Goal: Obtain resource: Download file/media

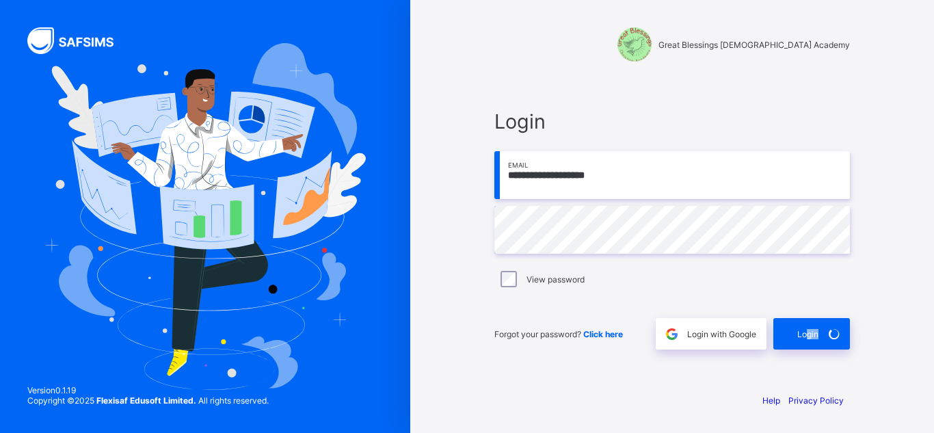
click at [926, 365] on div "**********" at bounding box center [672, 216] width 524 height 433
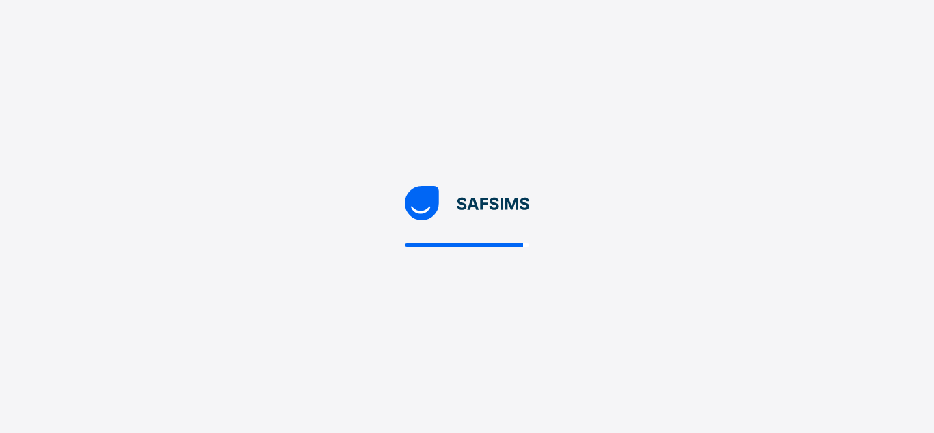
drag, startPoint x: 807, startPoint y: 280, endPoint x: 561, endPoint y: 79, distance: 316.9
click at [561, 79] on div at bounding box center [467, 216] width 934 height 433
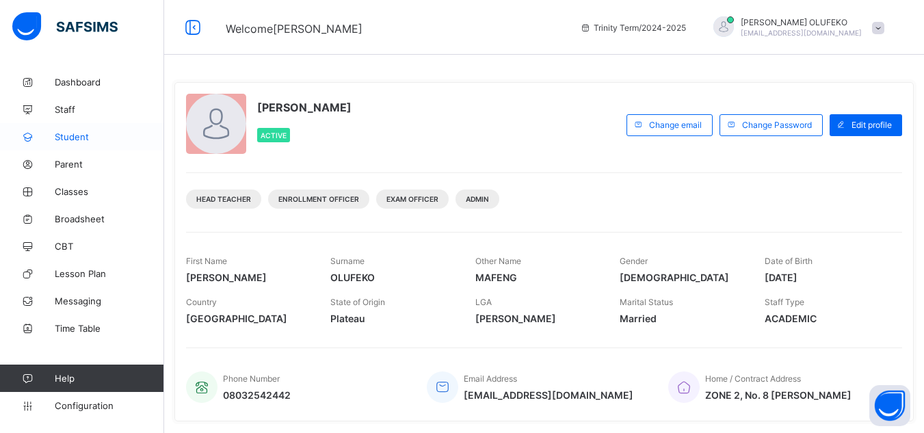
click at [77, 132] on span "Student" at bounding box center [109, 136] width 109 height 11
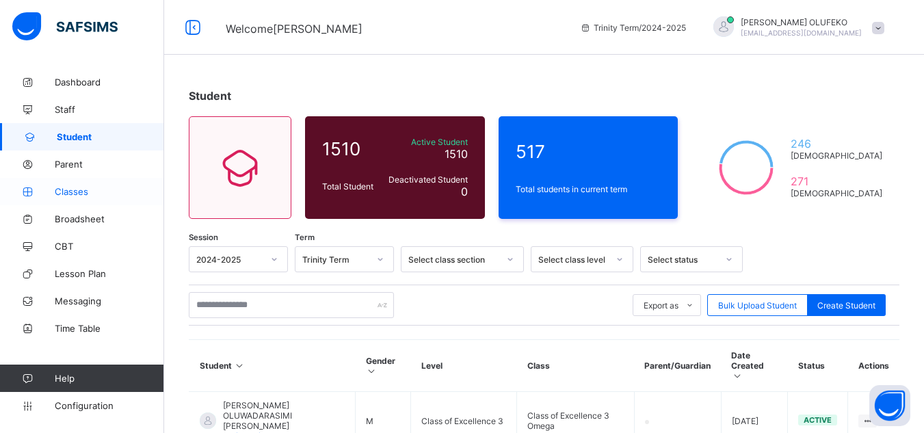
click at [98, 190] on span "Classes" at bounding box center [109, 191] width 109 height 11
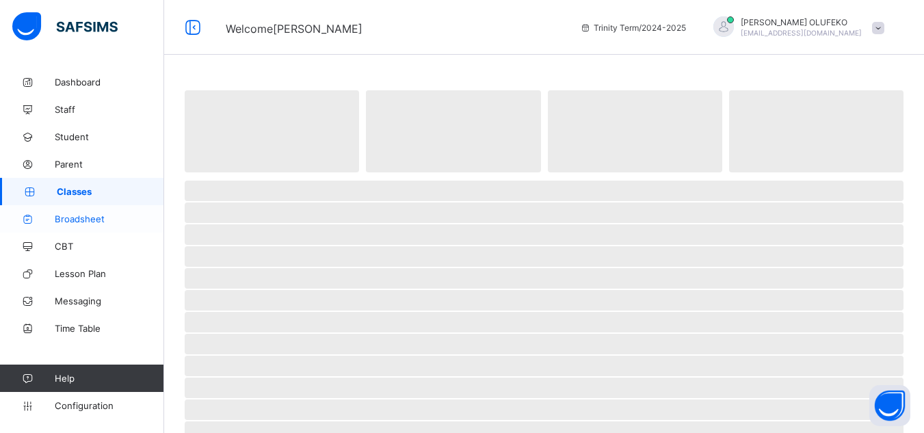
click at [88, 217] on span "Broadsheet" at bounding box center [109, 218] width 109 height 11
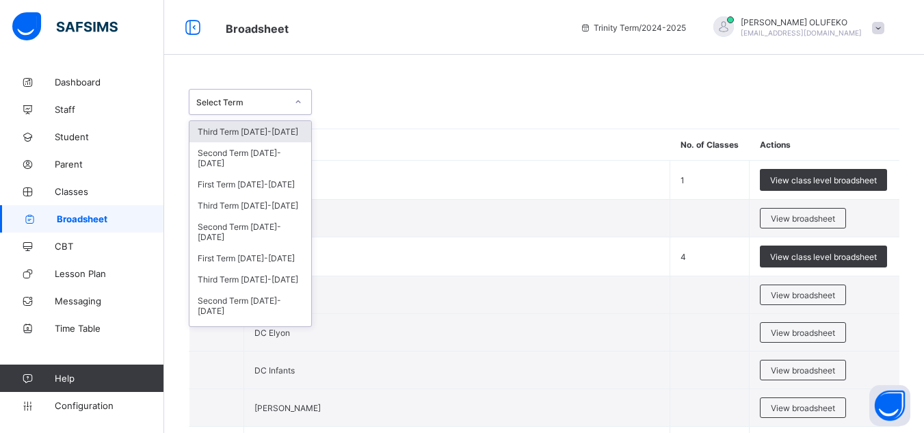
click at [299, 107] on div at bounding box center [298, 102] width 23 height 22
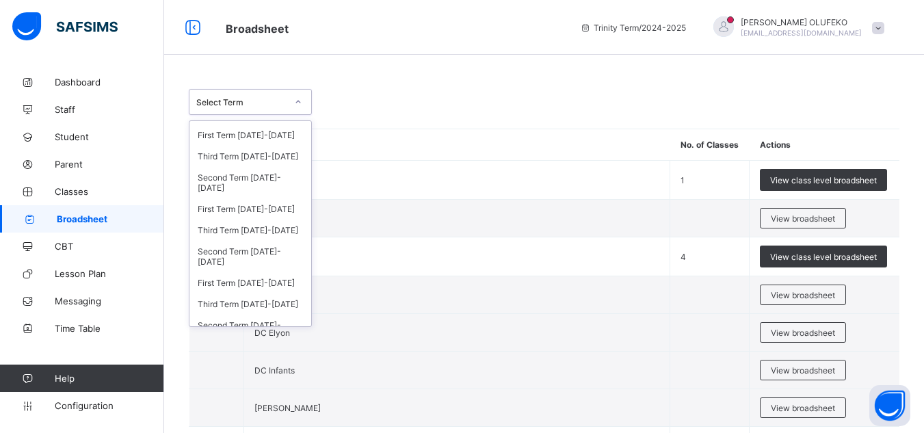
scroll to position [187, 0]
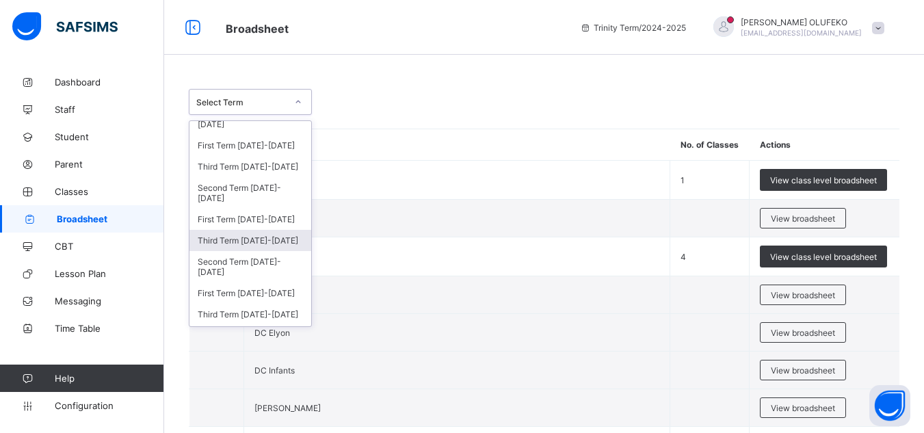
click at [272, 230] on div "Third Term [DATE]-[DATE]" at bounding box center [250, 240] width 122 height 21
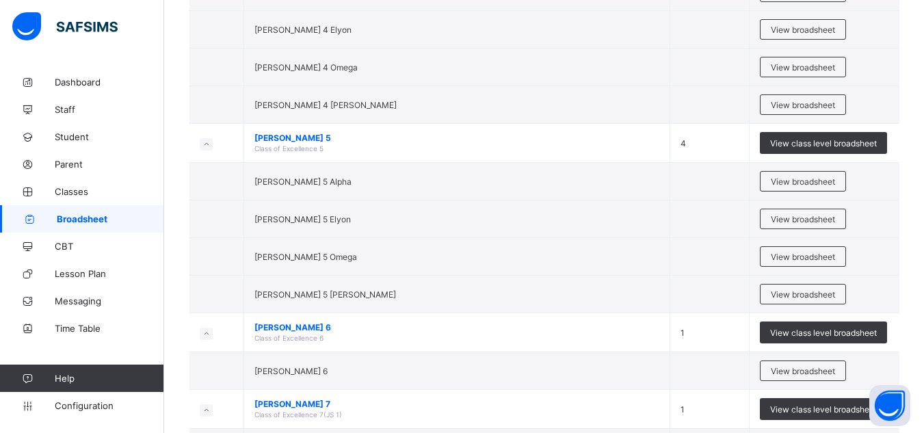
scroll to position [1936, 0]
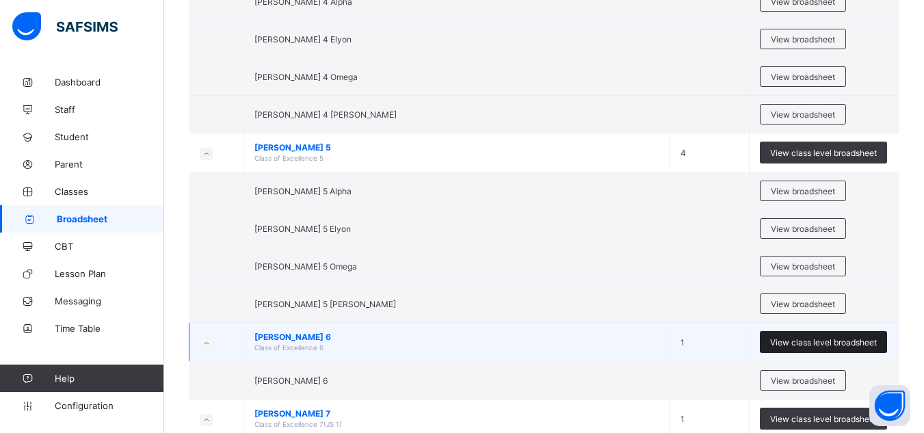
click at [834, 346] on div "View class level broadsheet" at bounding box center [823, 342] width 127 height 22
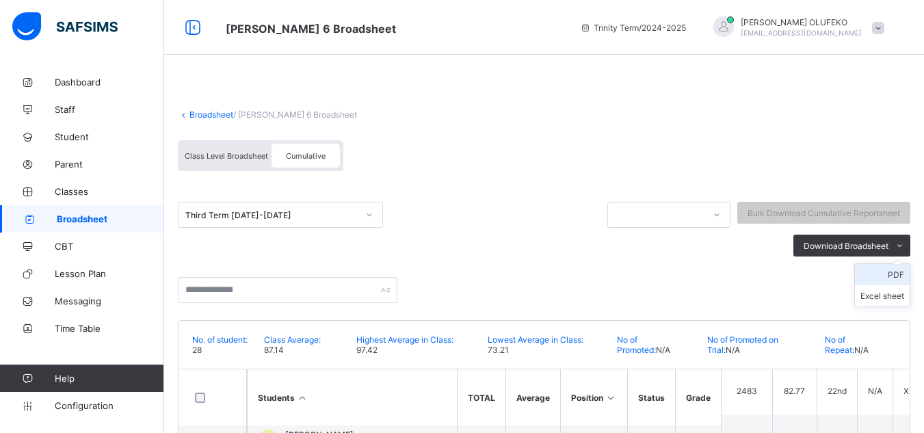
click at [910, 271] on li "PDF" at bounding box center [882, 274] width 55 height 21
click at [905, 274] on li "PDF" at bounding box center [882, 274] width 55 height 21
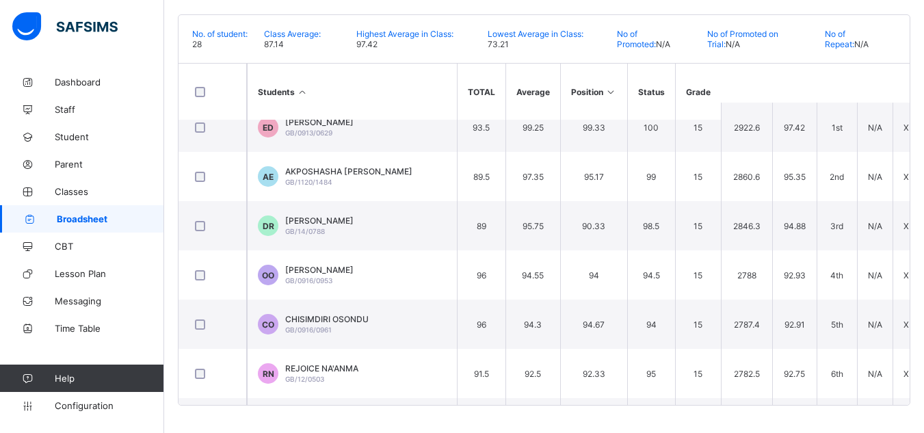
scroll to position [0, 707]
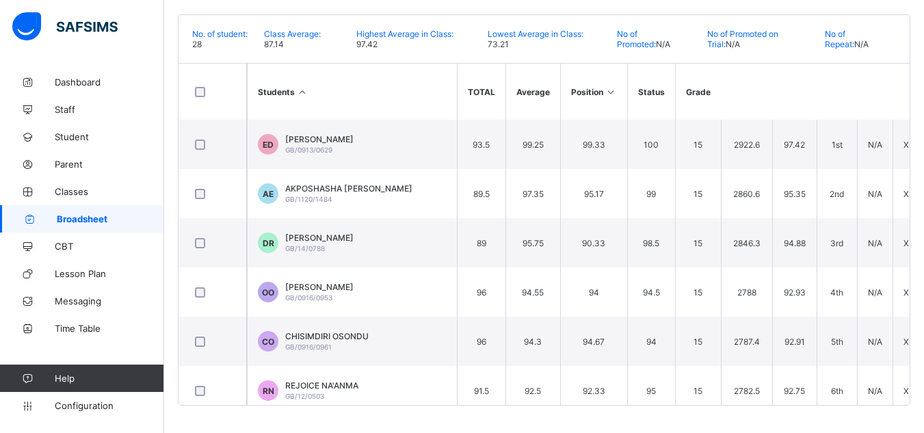
click at [609, 91] on icon at bounding box center [611, 92] width 12 height 10
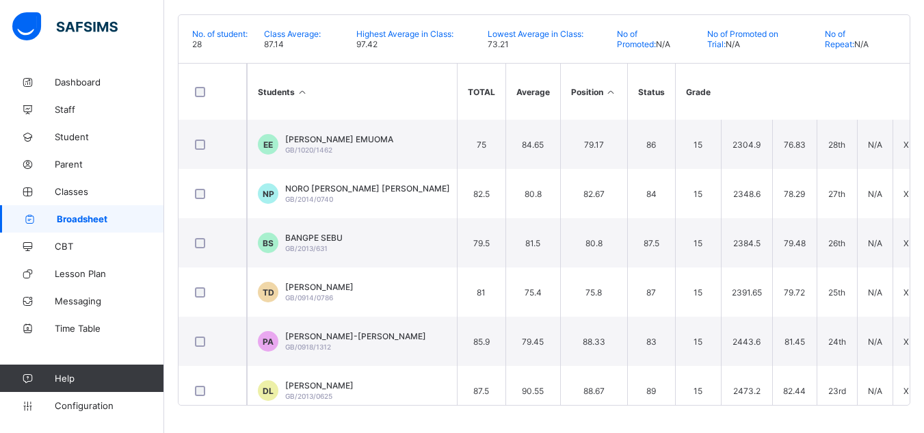
click at [605, 91] on icon at bounding box center [611, 92] width 12 height 10
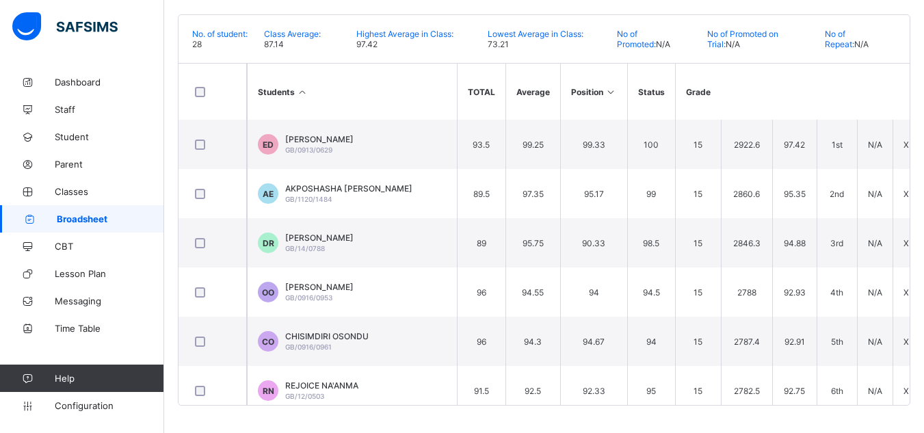
click at [607, 92] on icon at bounding box center [611, 92] width 12 height 10
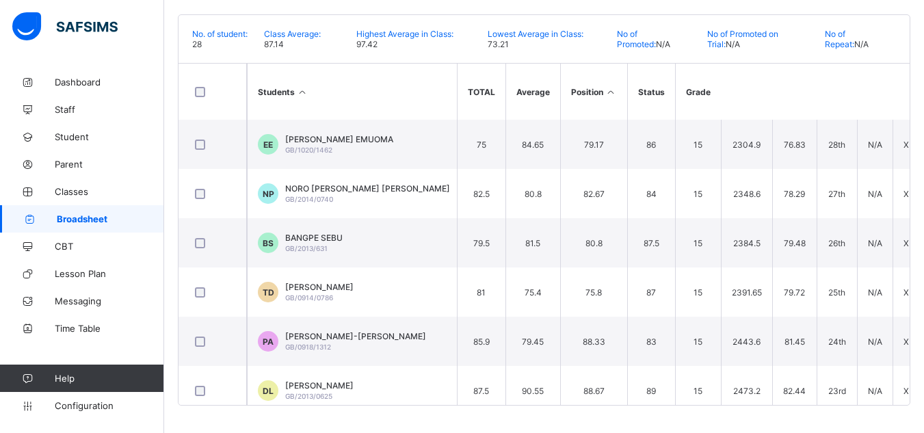
click at [607, 92] on icon at bounding box center [611, 92] width 12 height 10
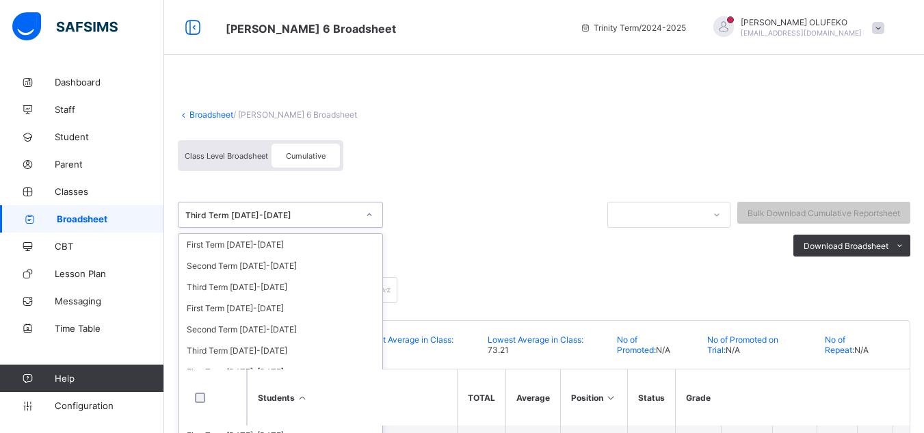
scroll to position [0, 700]
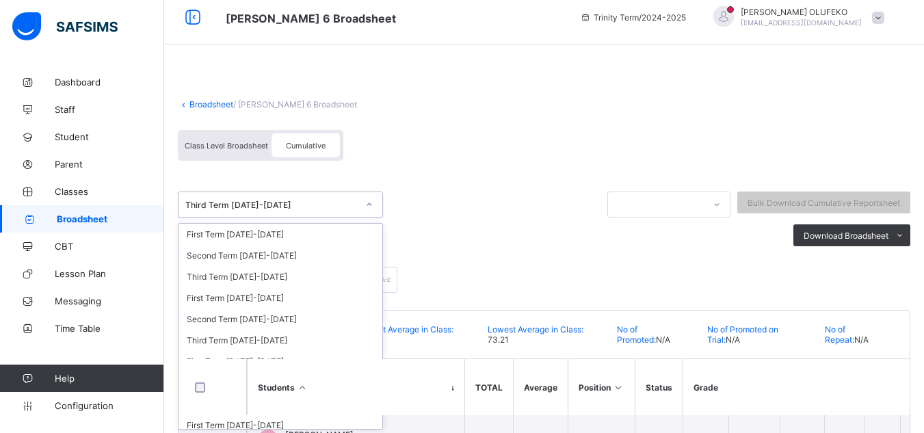
click at [373, 210] on div at bounding box center [369, 205] width 23 height 22
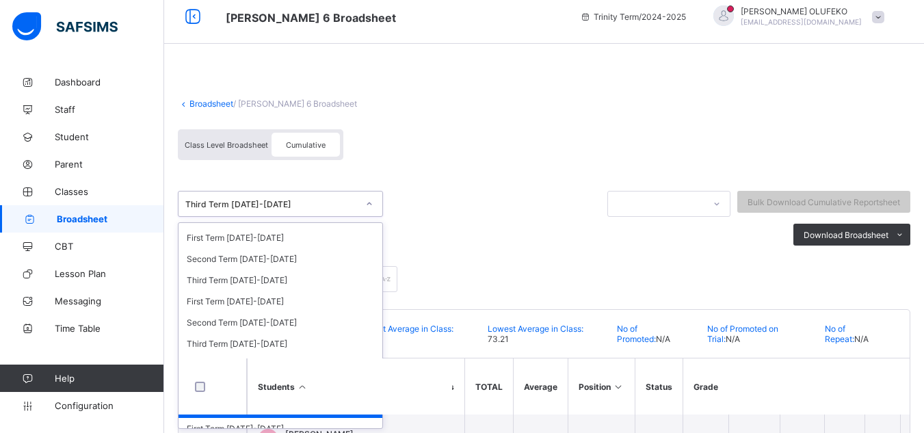
scroll to position [127, 0]
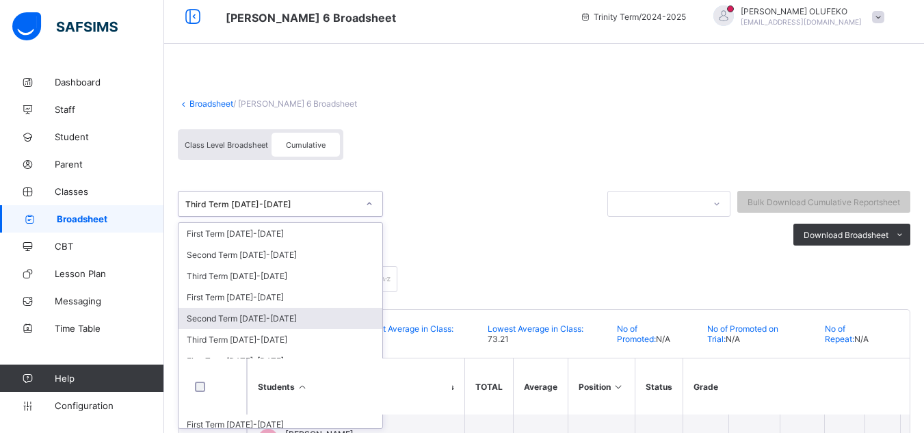
click at [264, 323] on div "Second Term [DATE]-[DATE]" at bounding box center [280, 318] width 204 height 21
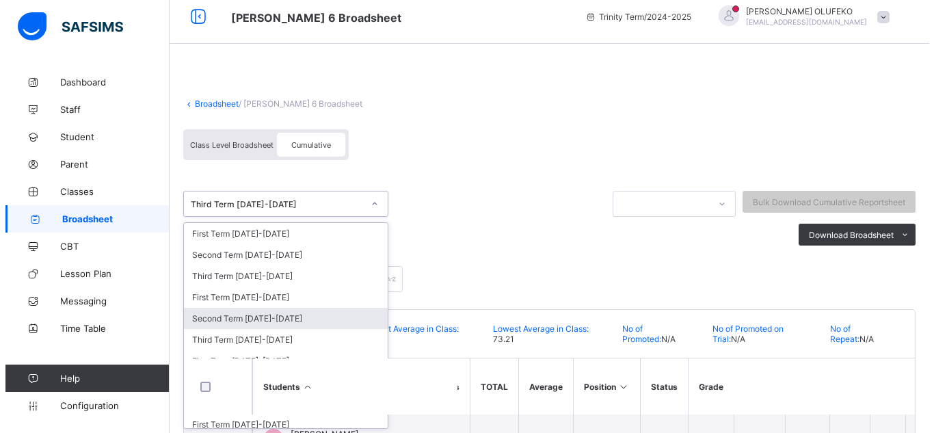
scroll to position [0, 0]
